Goal: Information Seeking & Learning: Learn about a topic

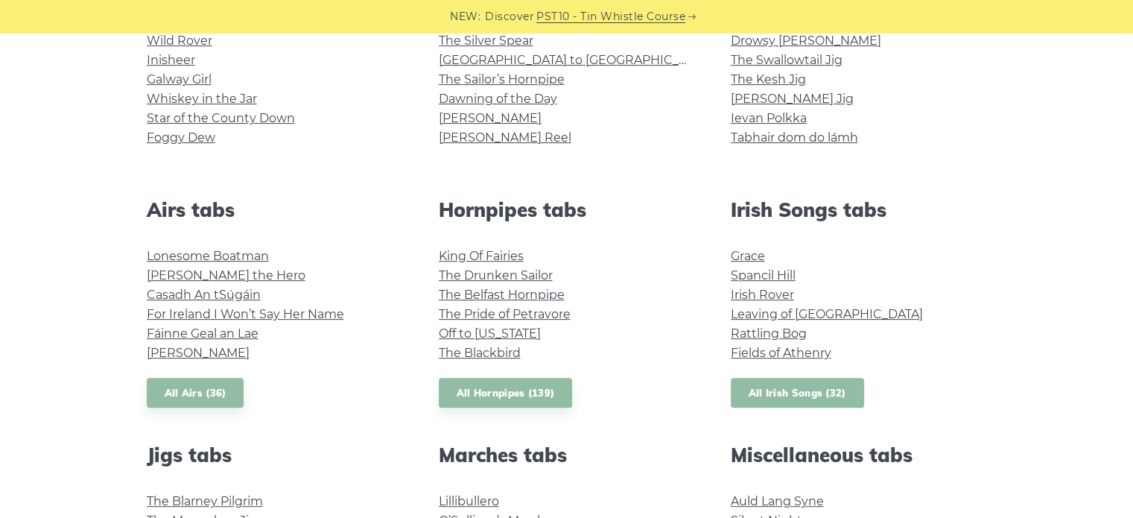
scroll to position [447, 0]
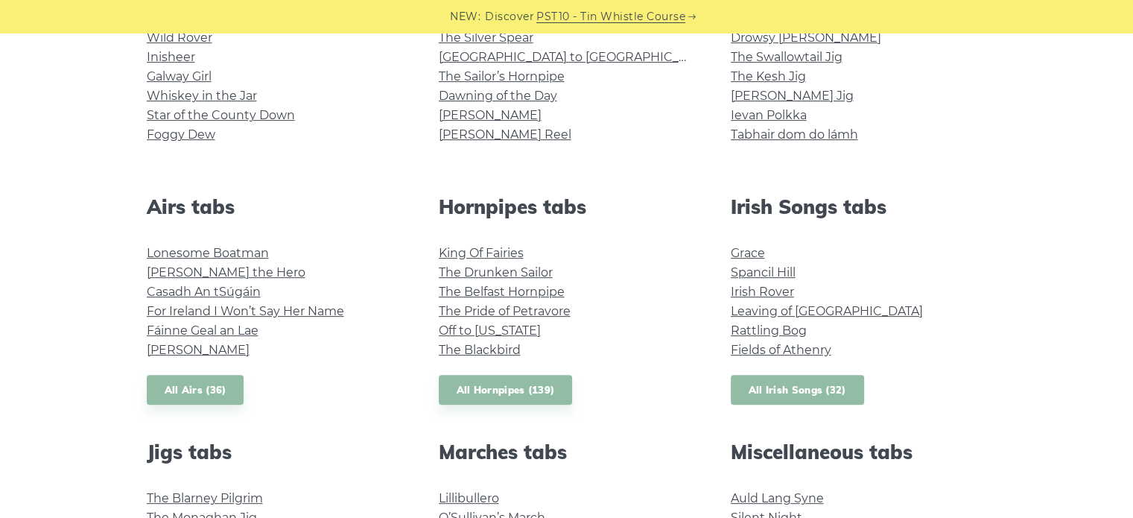
click at [817, 393] on link "All Irish Songs (32)" at bounding box center [797, 390] width 133 height 31
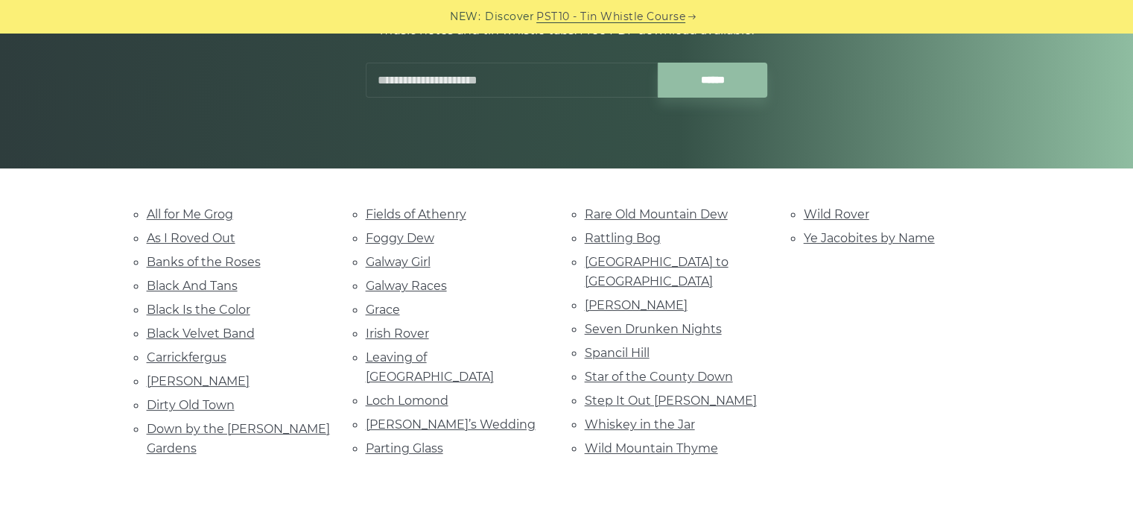
scroll to position [224, 0]
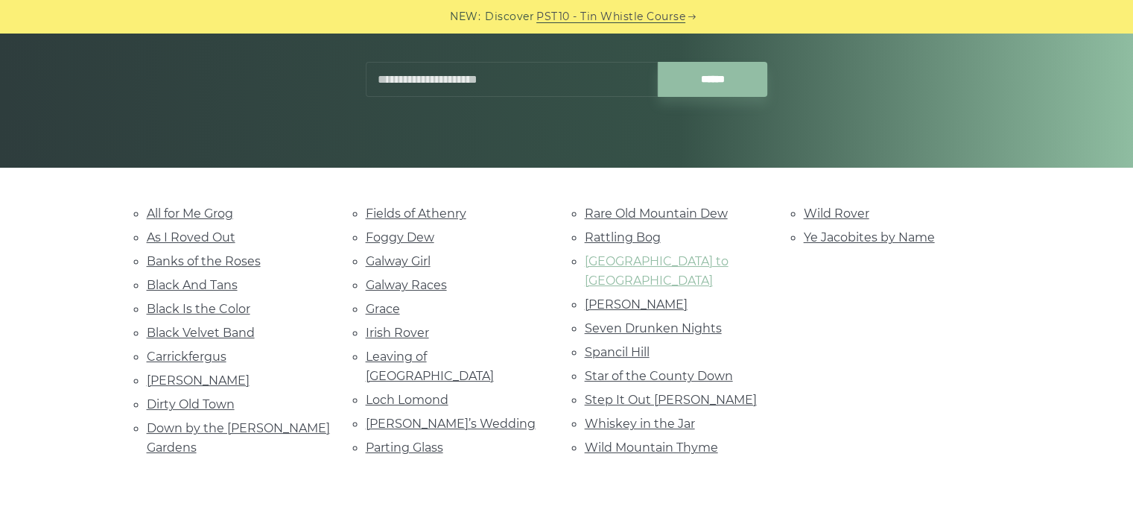
click at [687, 262] on link "[GEOGRAPHIC_DATA] to [GEOGRAPHIC_DATA]" at bounding box center [657, 271] width 144 height 34
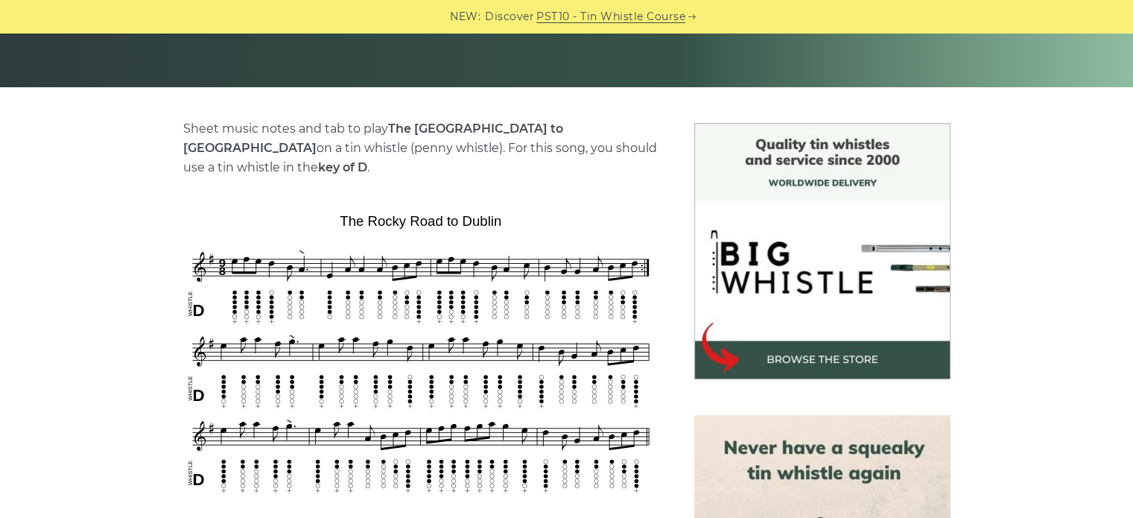
scroll to position [298, 0]
